Goal: Find specific page/section

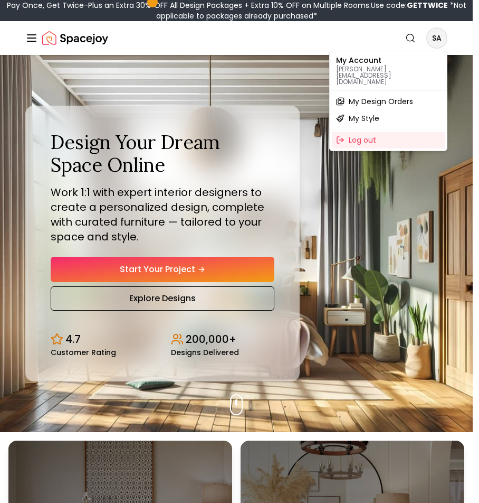
click at [352, 96] on span "My Design Orders" at bounding box center [381, 101] width 64 height 11
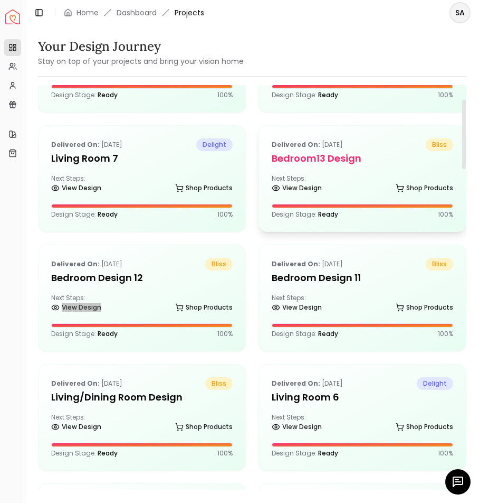
scroll to position [80, 0]
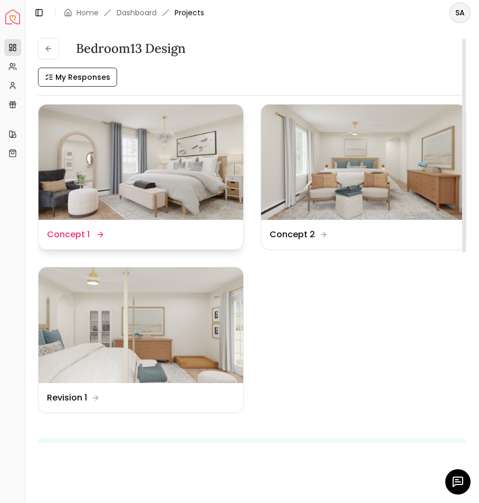
click at [168, 230] on div "Design Name Concept 1" at bounding box center [141, 234] width 188 height 13
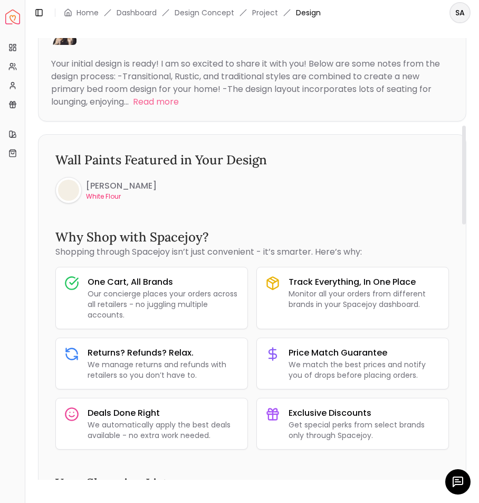
scroll to position [391, 0]
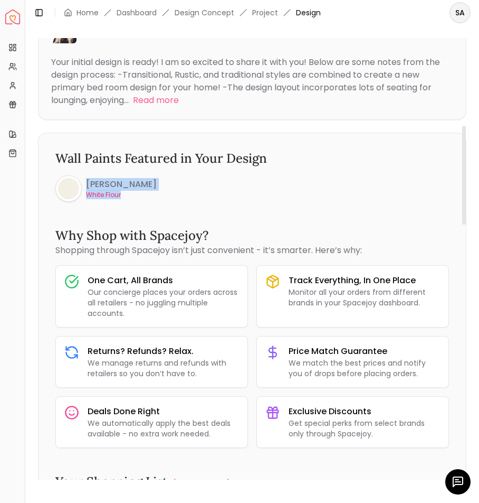
drag, startPoint x: 143, startPoint y: 194, endPoint x: 58, endPoint y: 190, distance: 85.1
click at [58, 190] on div "Sherwin Williams White Flour" at bounding box center [252, 188] width 394 height 26
click at [121, 184] on h6 "Sherwin Williams" at bounding box center [121, 184] width 71 height 13
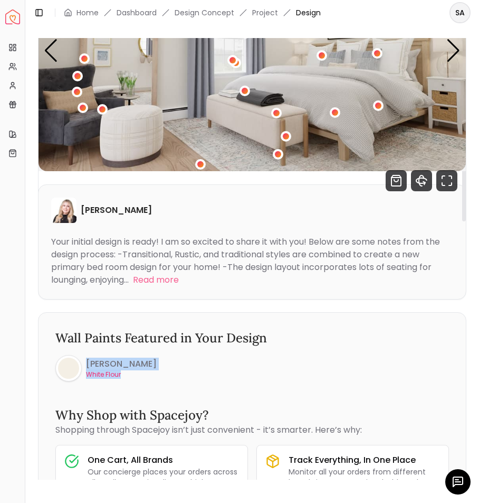
scroll to position [0, 0]
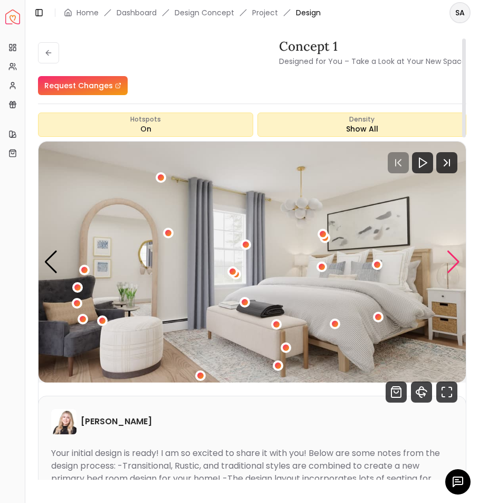
click at [451, 263] on div "Next slide" at bounding box center [454, 261] width 14 height 23
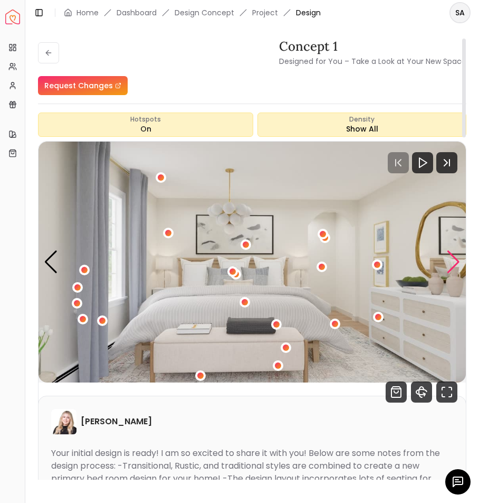
click at [451, 263] on div "Next slide" at bounding box center [454, 261] width 14 height 23
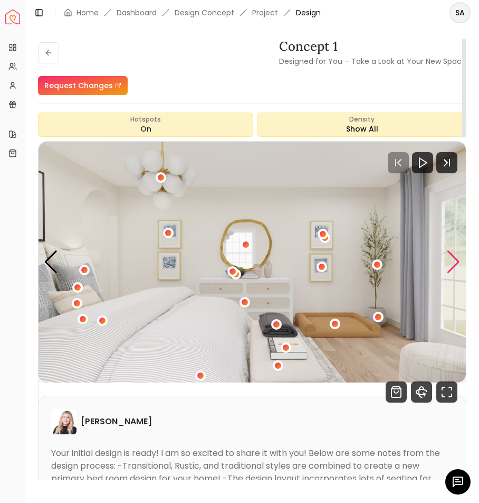
click at [451, 263] on div "Next slide" at bounding box center [454, 261] width 14 height 23
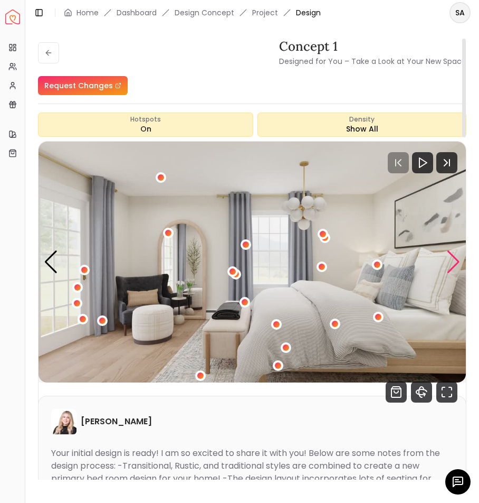
click at [451, 263] on div "Next slide" at bounding box center [454, 261] width 14 height 23
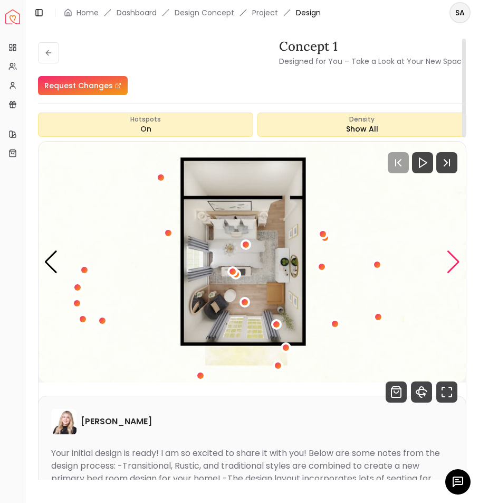
click at [451, 263] on div "Next slide" at bounding box center [454, 261] width 14 height 23
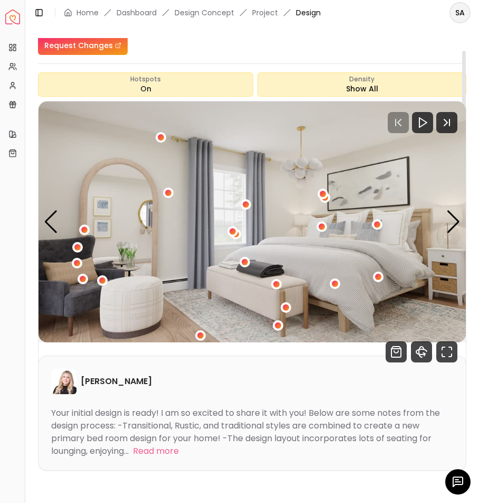
scroll to position [75, 0]
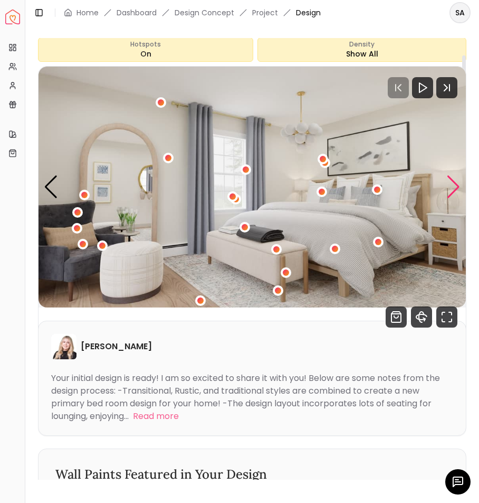
click at [452, 178] on div "Next slide" at bounding box center [454, 186] width 14 height 23
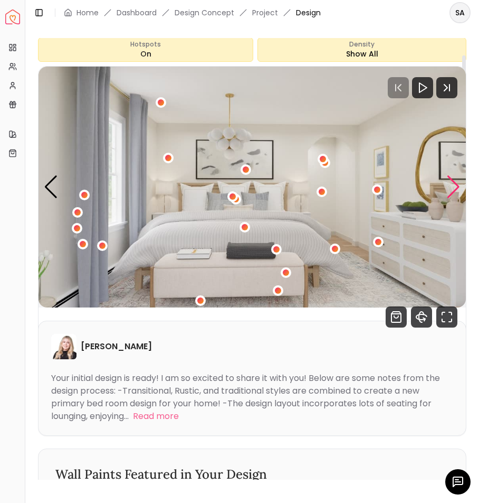
click at [452, 178] on div "Next slide" at bounding box center [454, 186] width 14 height 23
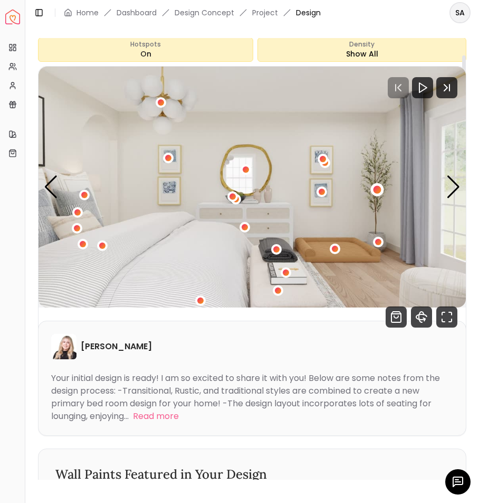
click at [380, 187] on div "3 / 5" at bounding box center [377, 189] width 8 height 8
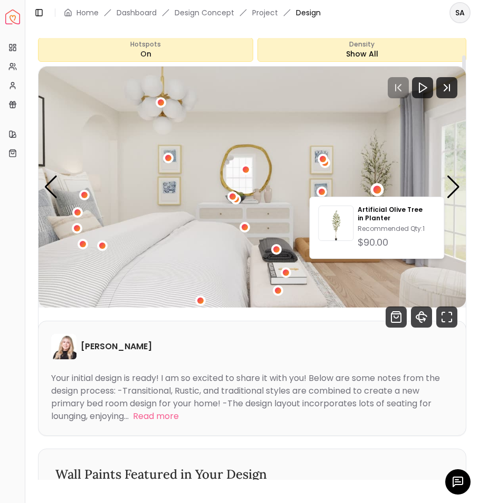
click at [395, 147] on img "3 / 5" at bounding box center [253, 187] width 428 height 241
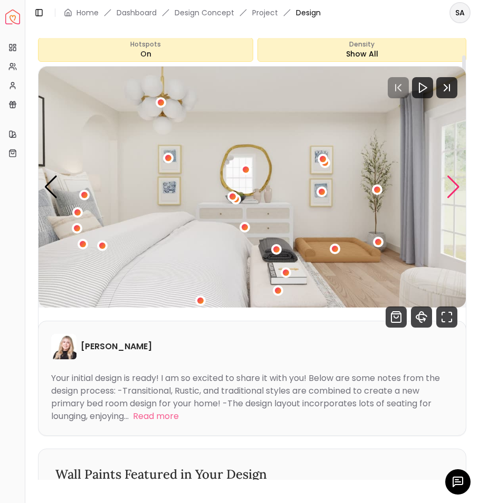
click at [455, 186] on div "Next slide" at bounding box center [454, 186] width 14 height 23
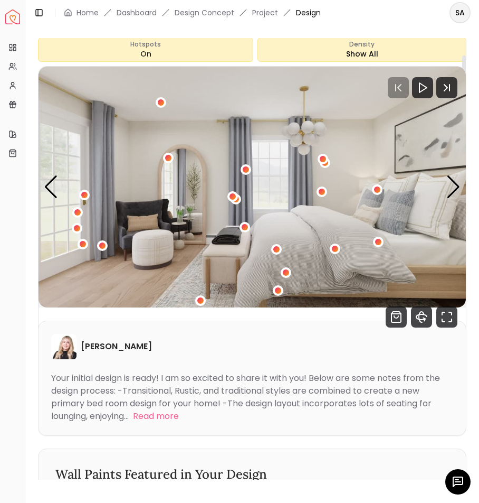
click at [433, 139] on img "4 / 5" at bounding box center [253, 187] width 428 height 241
click at [445, 187] on img "4 / 5" at bounding box center [253, 187] width 428 height 241
click at [457, 184] on div "Next slide" at bounding box center [454, 186] width 14 height 23
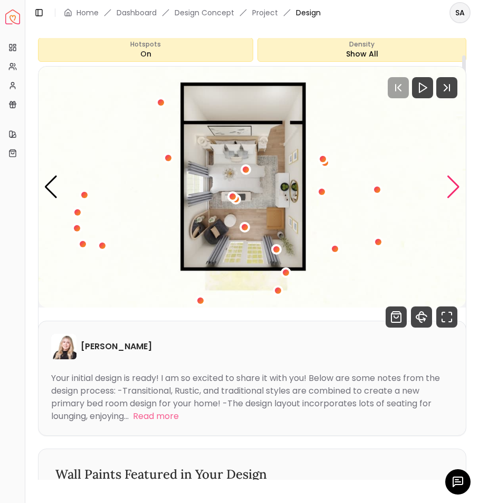
click at [452, 187] on div "Next slide" at bounding box center [454, 186] width 14 height 23
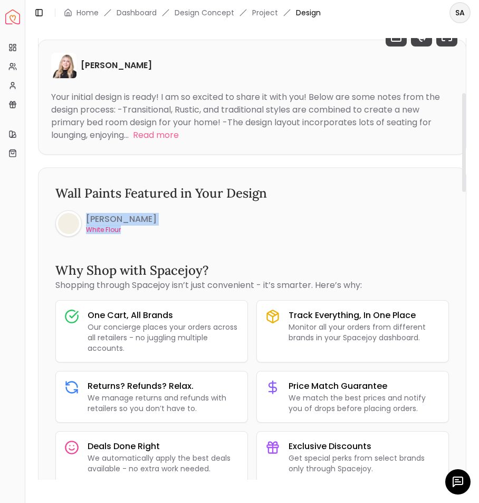
scroll to position [0, 0]
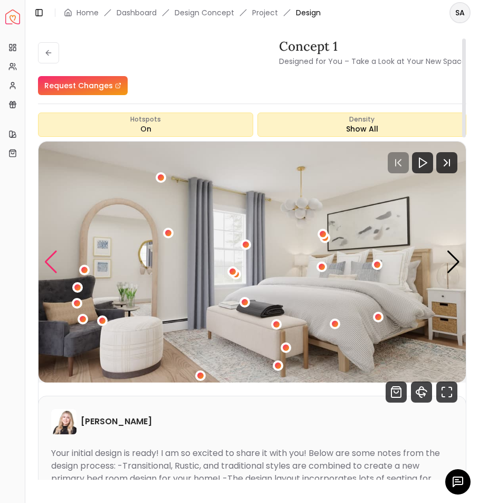
click at [55, 255] on div "Previous slide" at bounding box center [51, 261] width 14 height 23
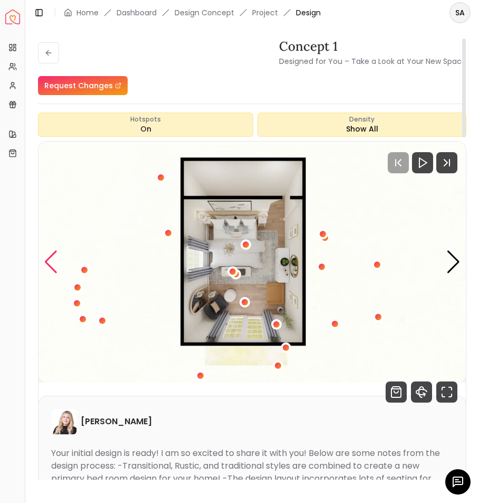
click at [55, 255] on div "Previous slide" at bounding box center [51, 261] width 14 height 23
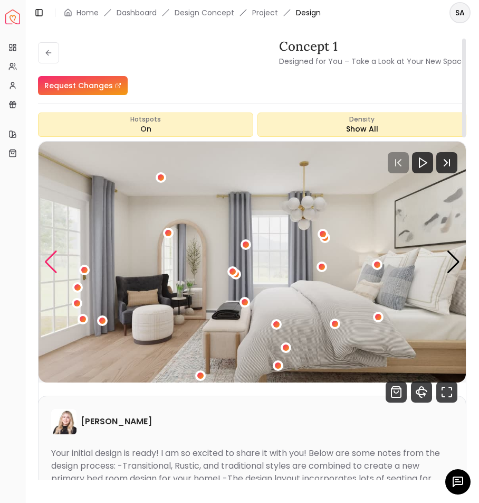
click at [55, 255] on div "Previous slide" at bounding box center [51, 261] width 14 height 23
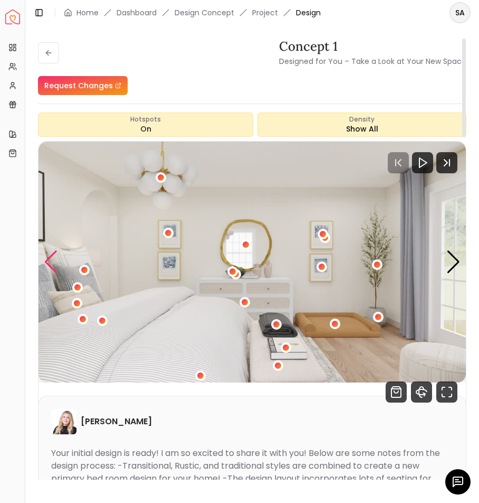
click at [55, 255] on div "Previous slide" at bounding box center [51, 261] width 14 height 23
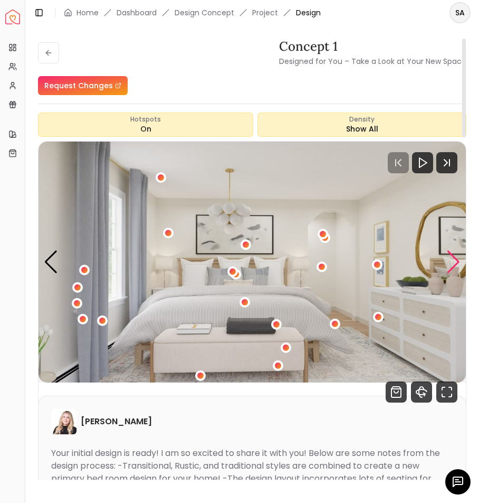
click at [452, 257] on div "Next slide" at bounding box center [454, 261] width 14 height 23
